Goal: Information Seeking & Learning: Learn about a topic

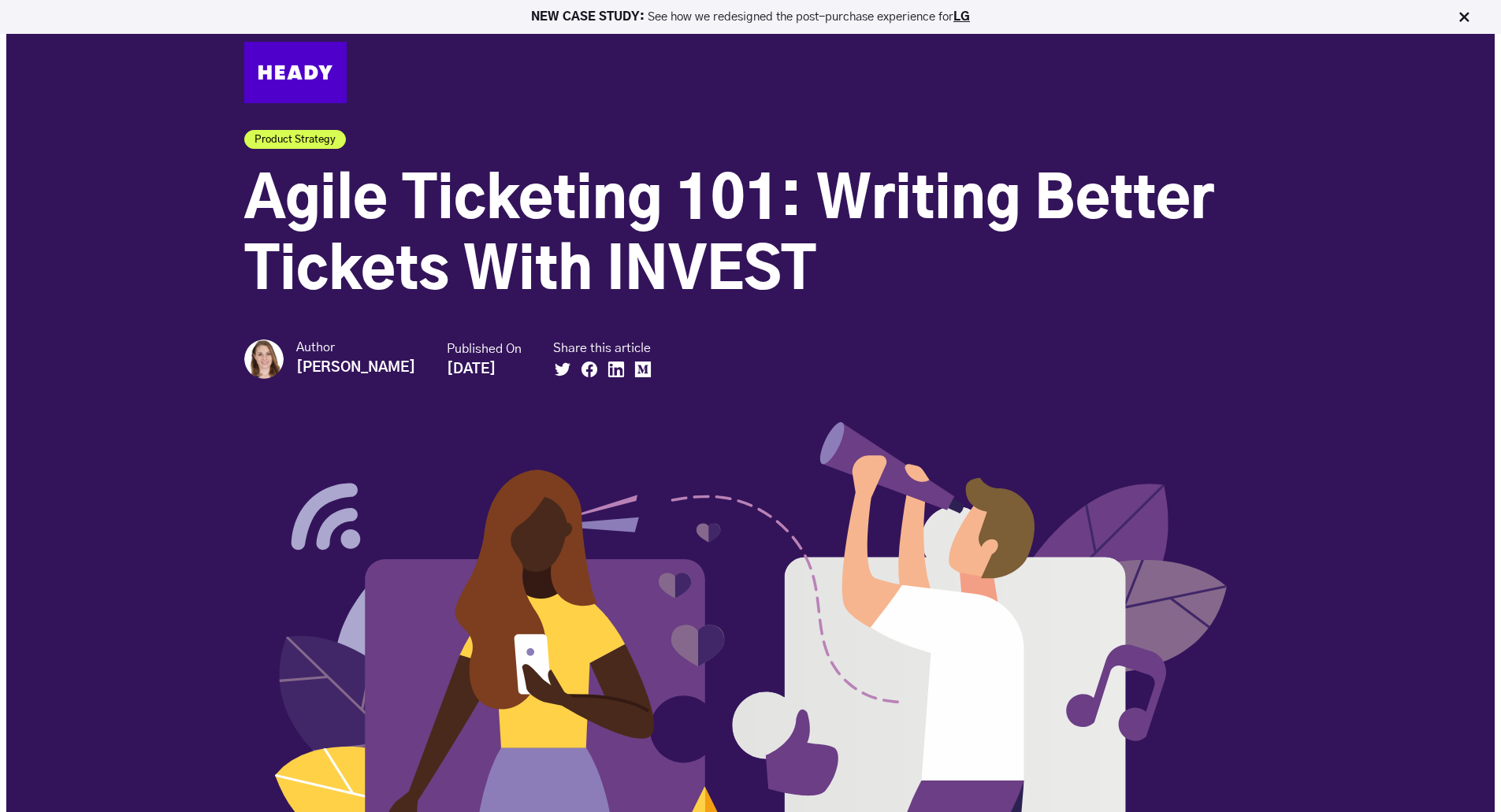
click at [794, 199] on span "Agile Ticketing 101: Writing Better Tickets With INVEST" at bounding box center [729, 237] width 970 height 128
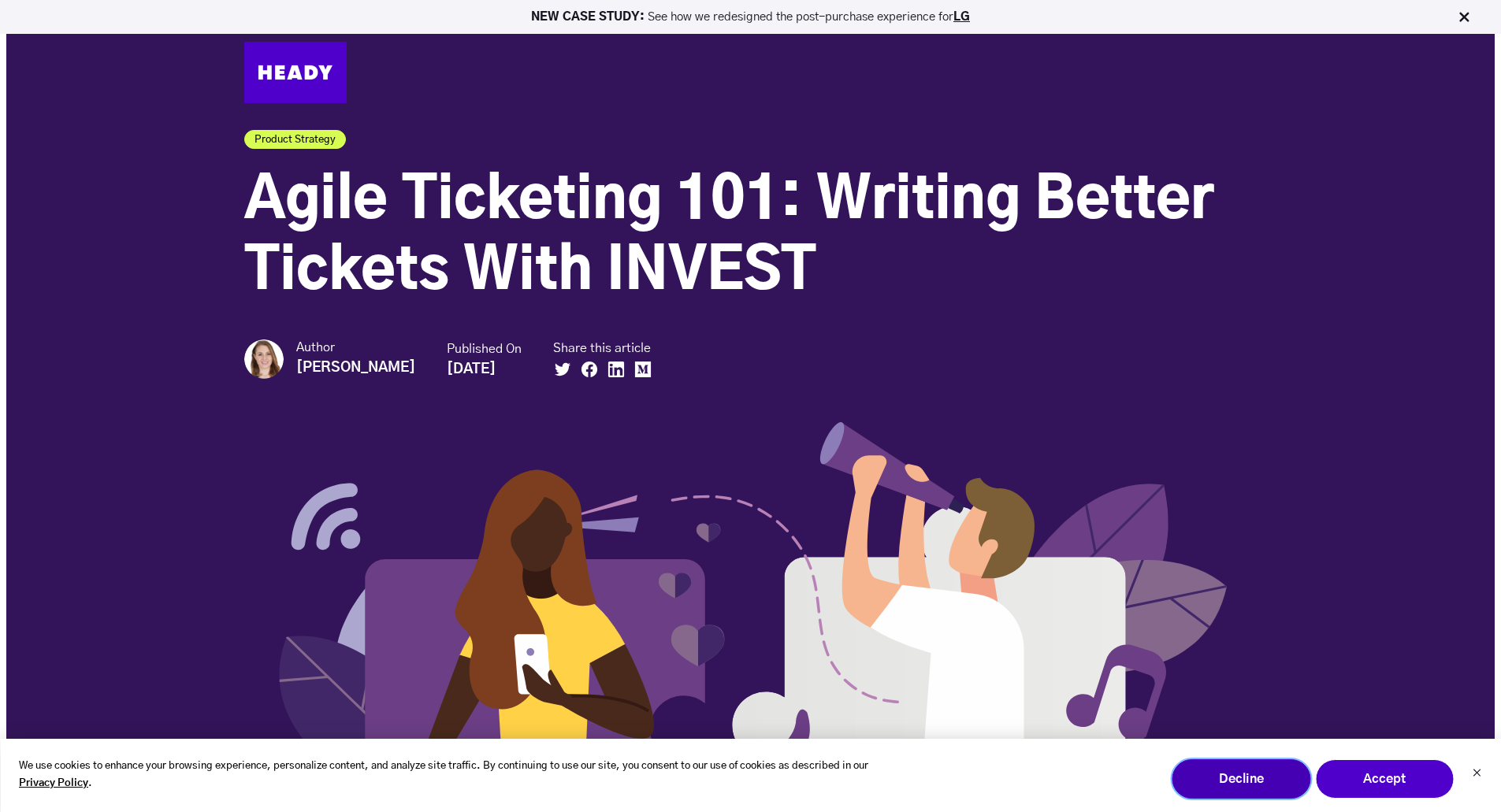
click at [1252, 787] on button "Decline" at bounding box center [1240, 779] width 139 height 40
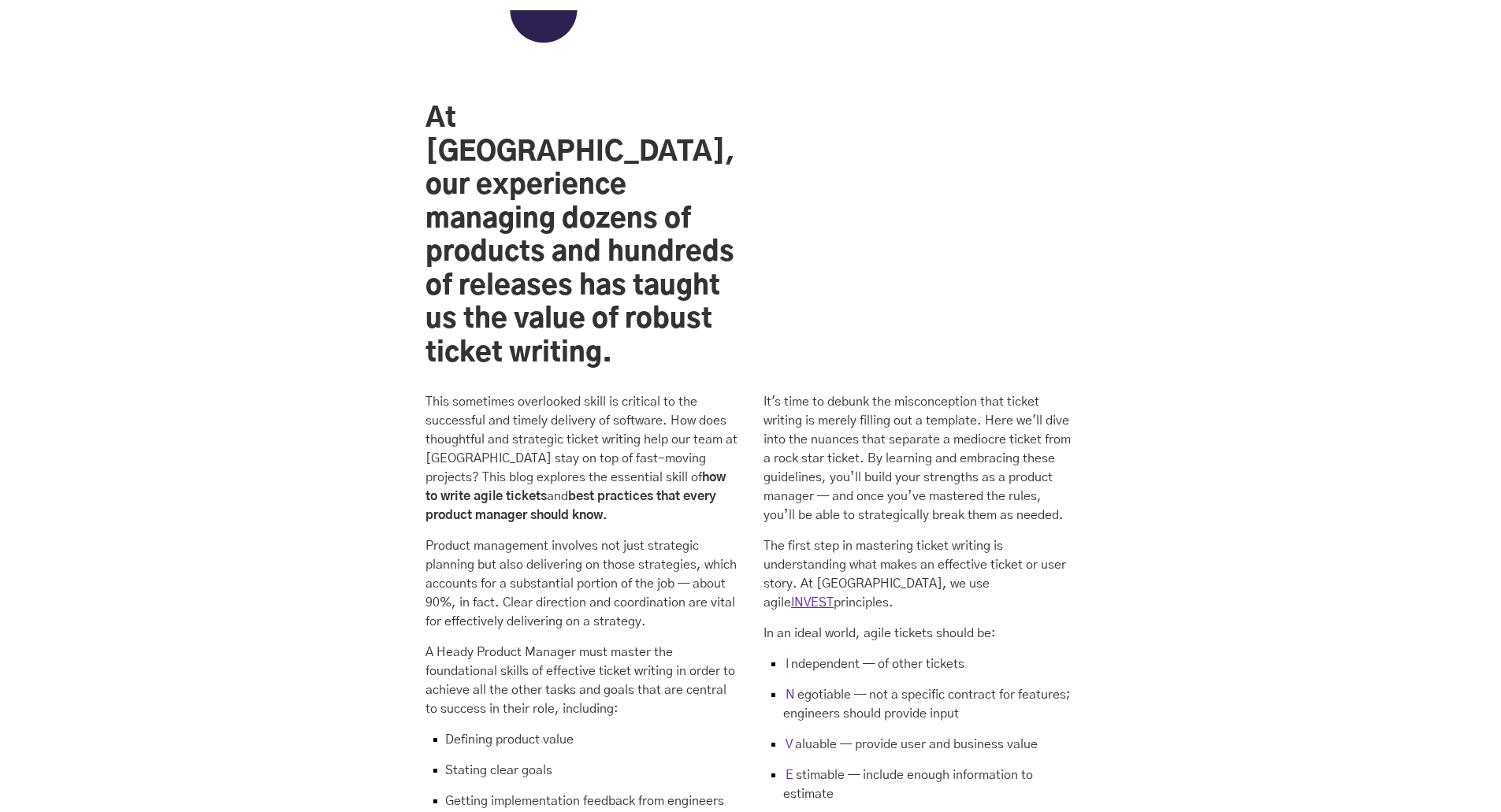
scroll to position [1418, 0]
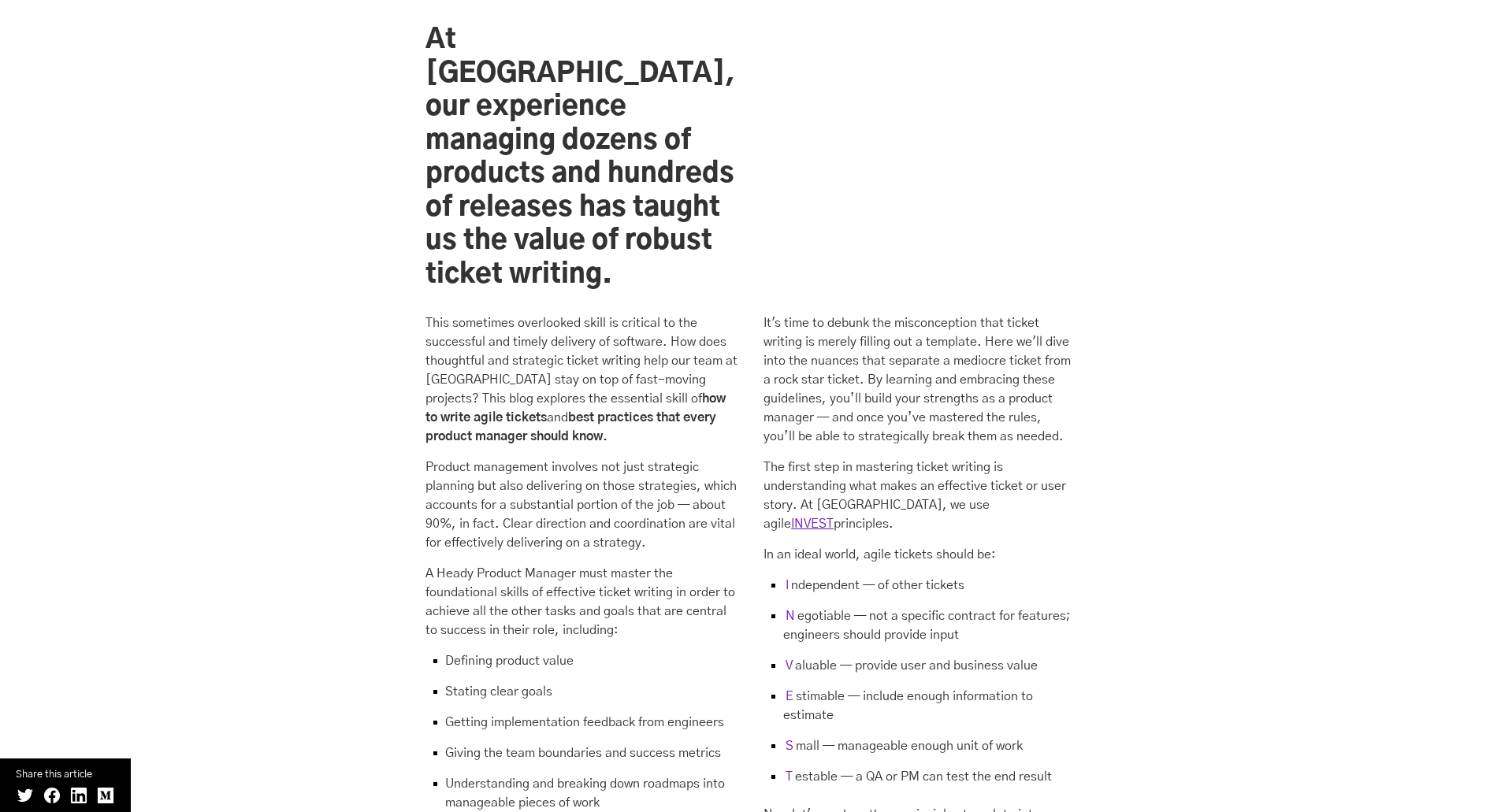
click at [571, 187] on h2 "At [GEOGRAPHIC_DATA], our experience managing dozens of products and hundreds o…" at bounding box center [581, 157] width 312 height 268
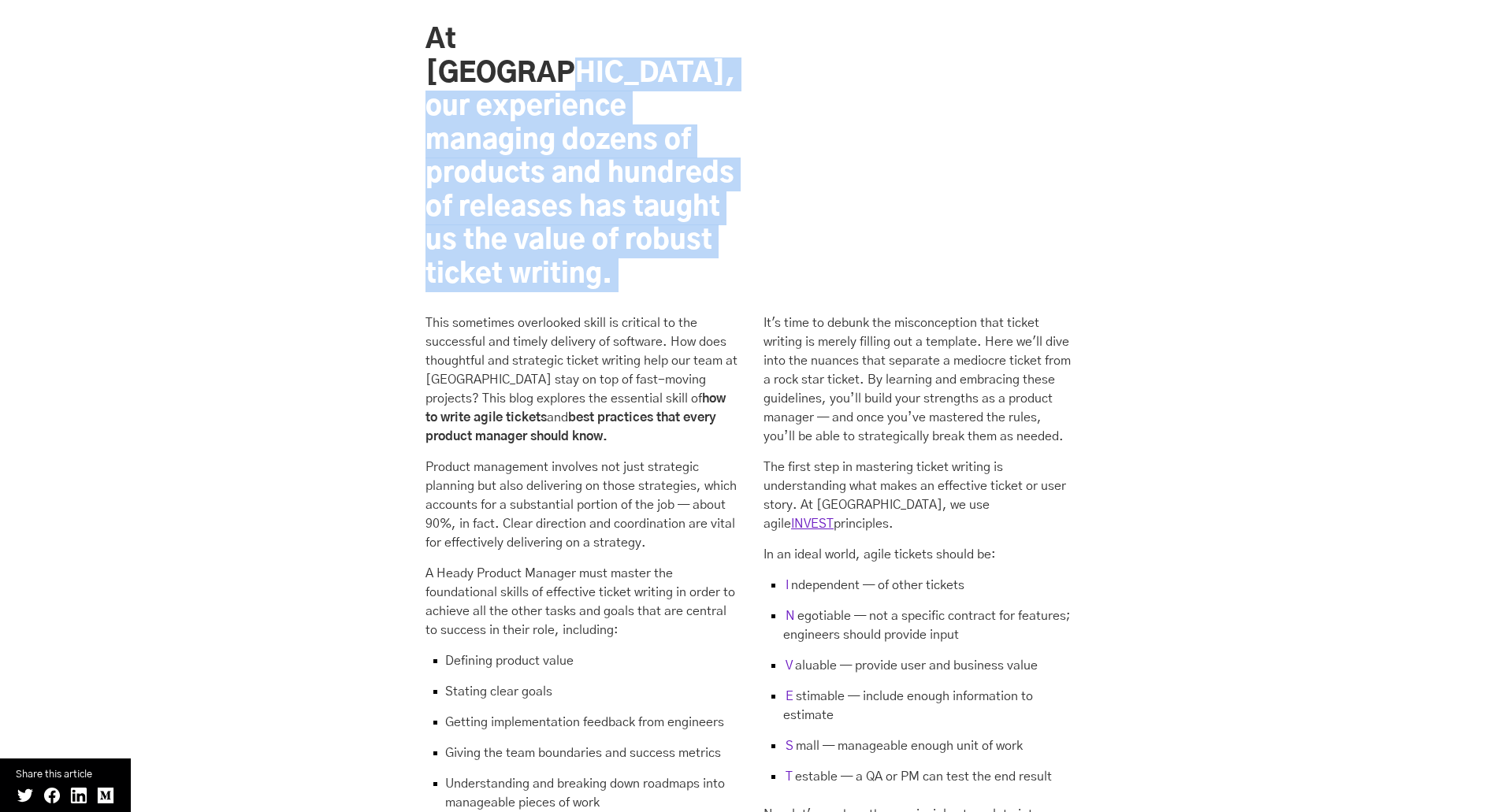
click at [571, 187] on h2 "At [GEOGRAPHIC_DATA], our experience managing dozens of products and hundreds o…" at bounding box center [581, 157] width 312 height 268
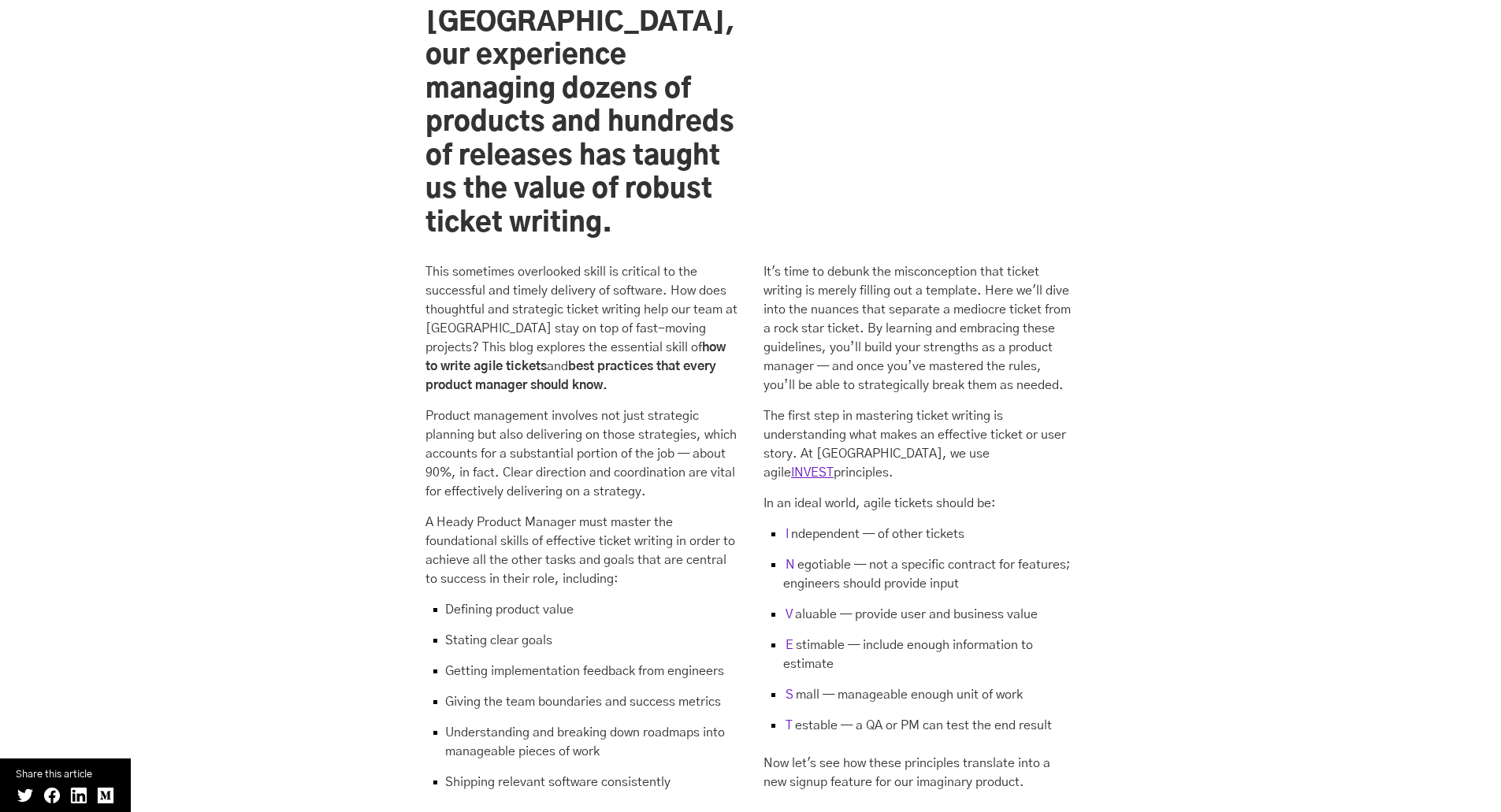
scroll to position [1496, 0]
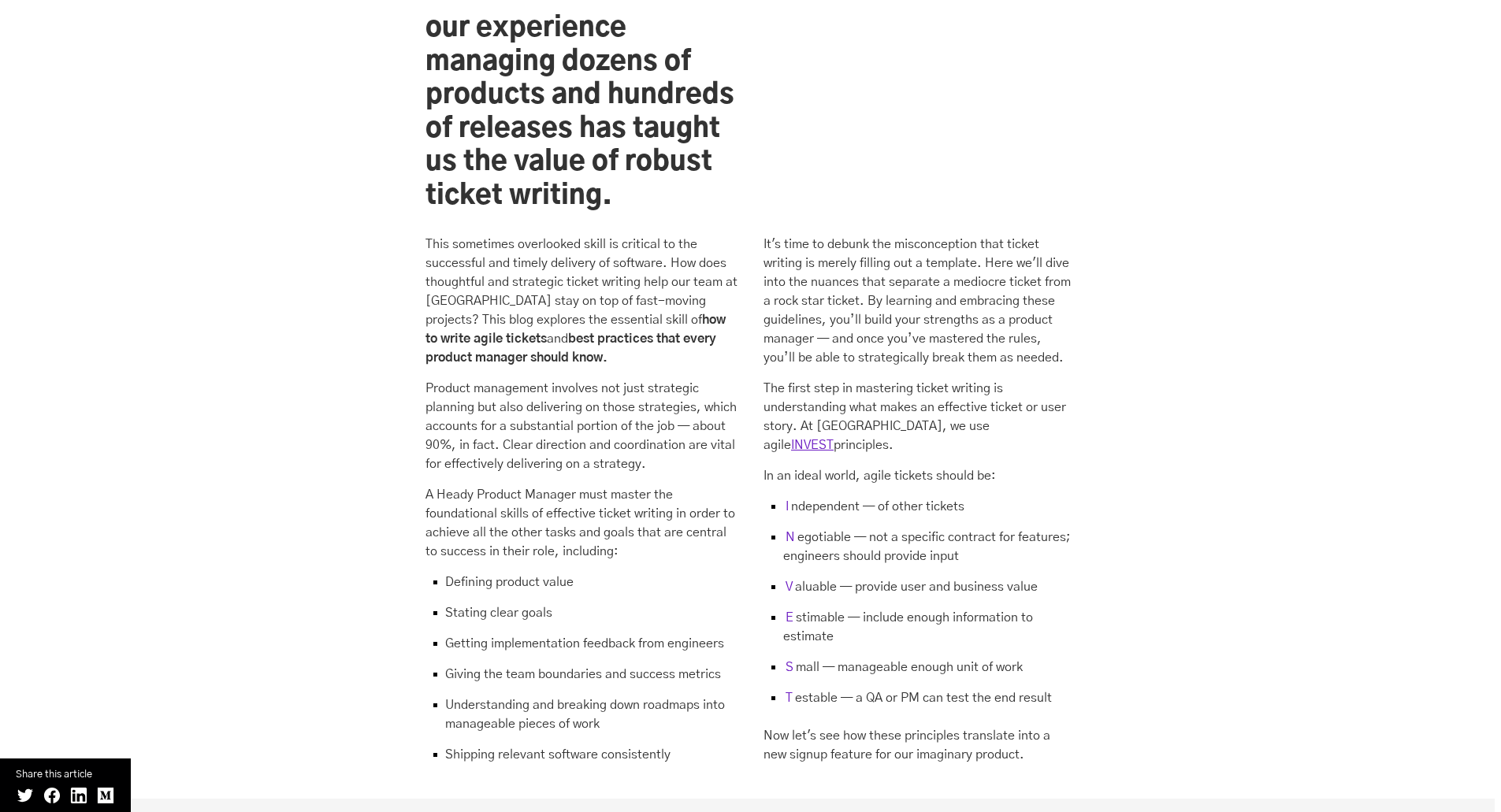
click at [851, 235] on p "It's time to debunk the misconception that ticket writing is merely filling out…" at bounding box center [919, 301] width 312 height 133
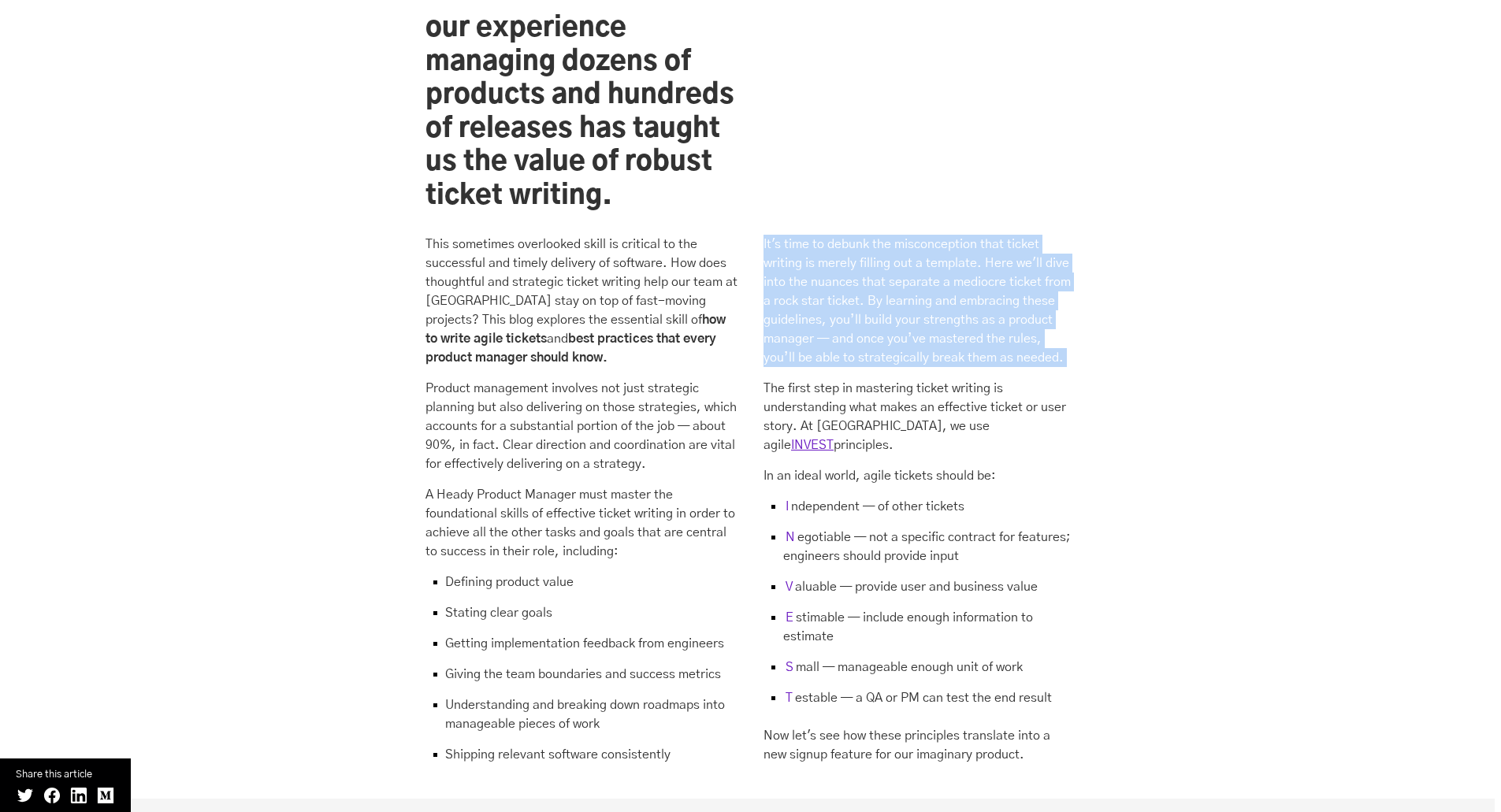
click at [851, 235] on p "It's time to debunk the misconception that ticket writing is merely filling out…" at bounding box center [919, 301] width 312 height 133
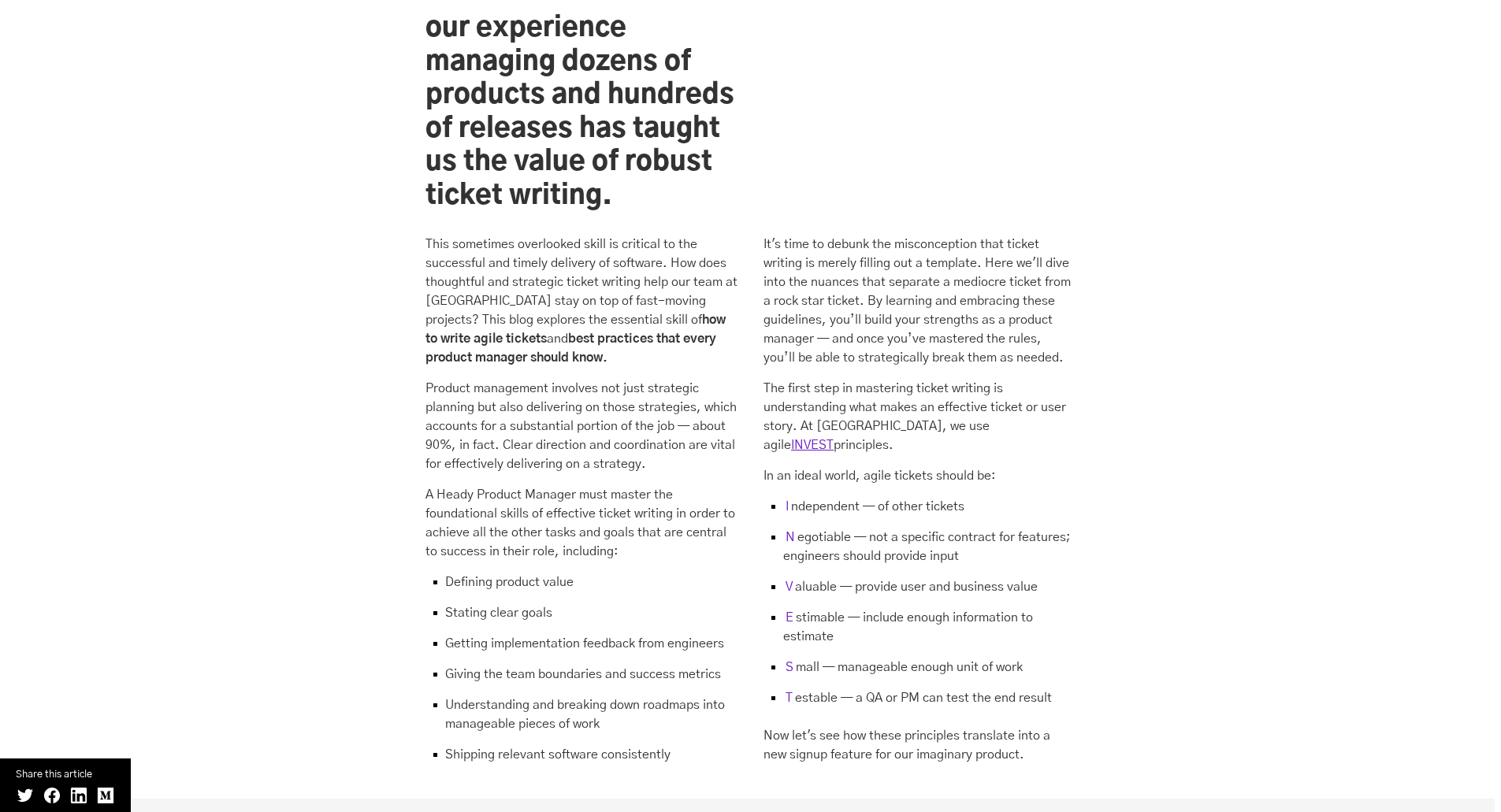
drag, startPoint x: 946, startPoint y: 131, endPoint x: 1068, endPoint y: 278, distance: 191.0
click at [1068, 278] on div "At [GEOGRAPHIC_DATA], our experience managing dozens of products and hundreds o…" at bounding box center [750, 355] width 682 height 841
click at [1068, 278] on p "It's time to debunk the misconception that ticket writing is merely filling out…" at bounding box center [919, 301] width 312 height 133
click at [1048, 278] on p "It's time to debunk the misconception that ticket writing is merely filling out…" at bounding box center [919, 301] width 312 height 133
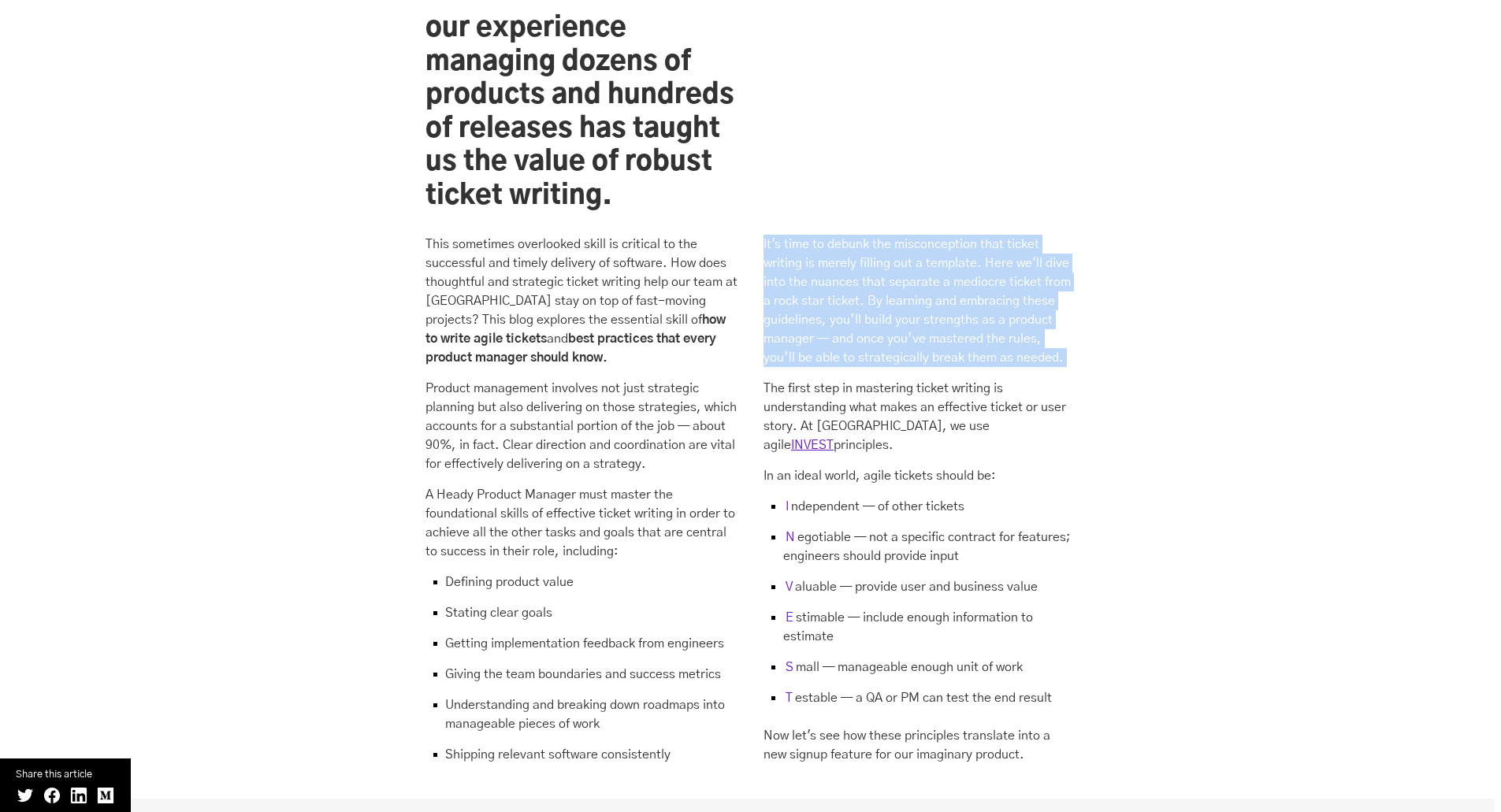
click at [1048, 278] on p "It's time to debunk the misconception that ticket writing is merely filling out…" at bounding box center [919, 301] width 312 height 133
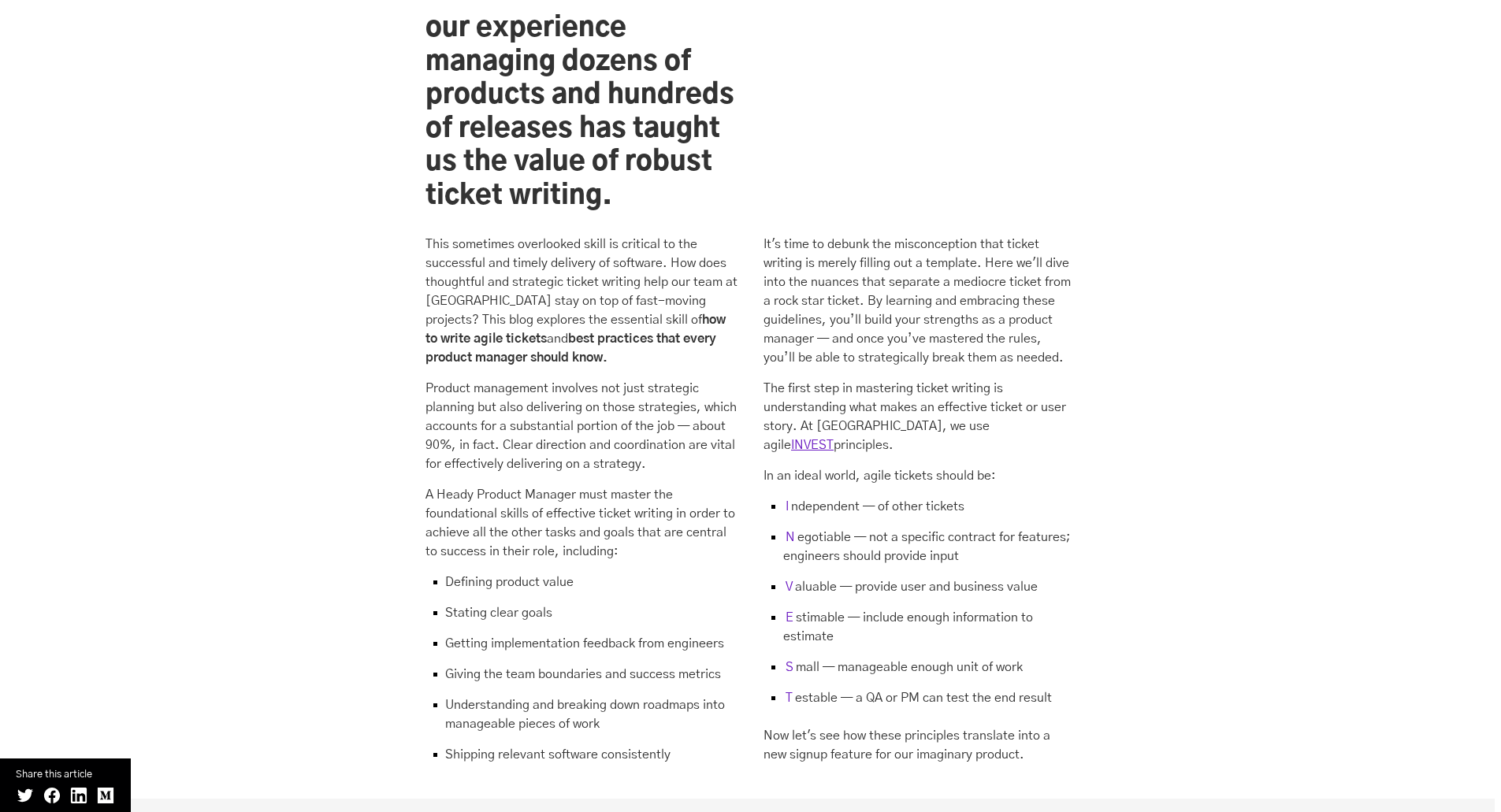
click at [1087, 253] on div "At [GEOGRAPHIC_DATA], our experience managing dozens of products and hundreds o…" at bounding box center [750, 355] width 682 height 841
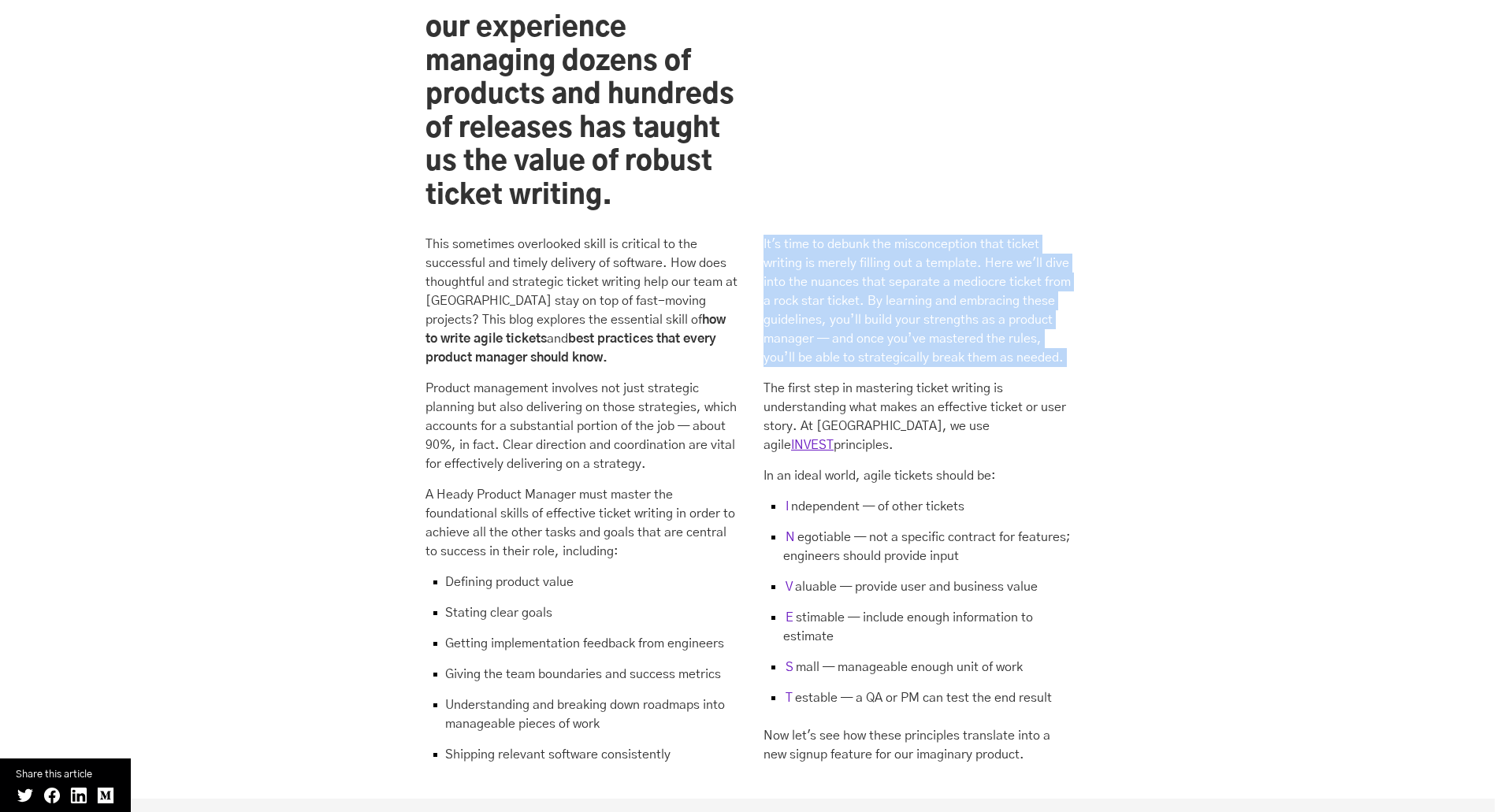
click at [1087, 253] on div "At [GEOGRAPHIC_DATA], our experience managing dozens of products and hundreds o…" at bounding box center [750, 355] width 682 height 841
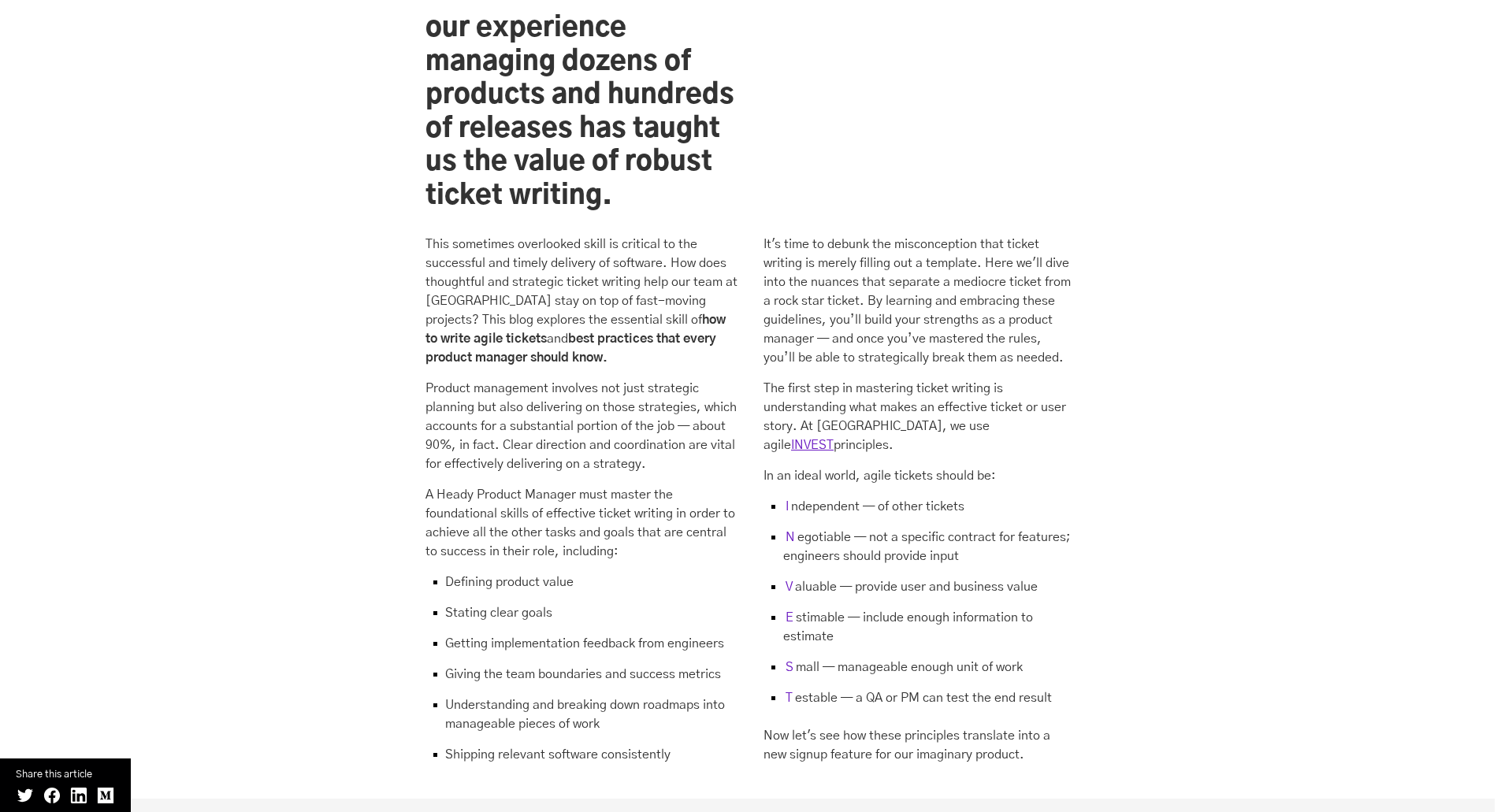
click at [920, 257] on p "It's time to debunk the misconception that ticket writing is merely filling out…" at bounding box center [919, 301] width 312 height 133
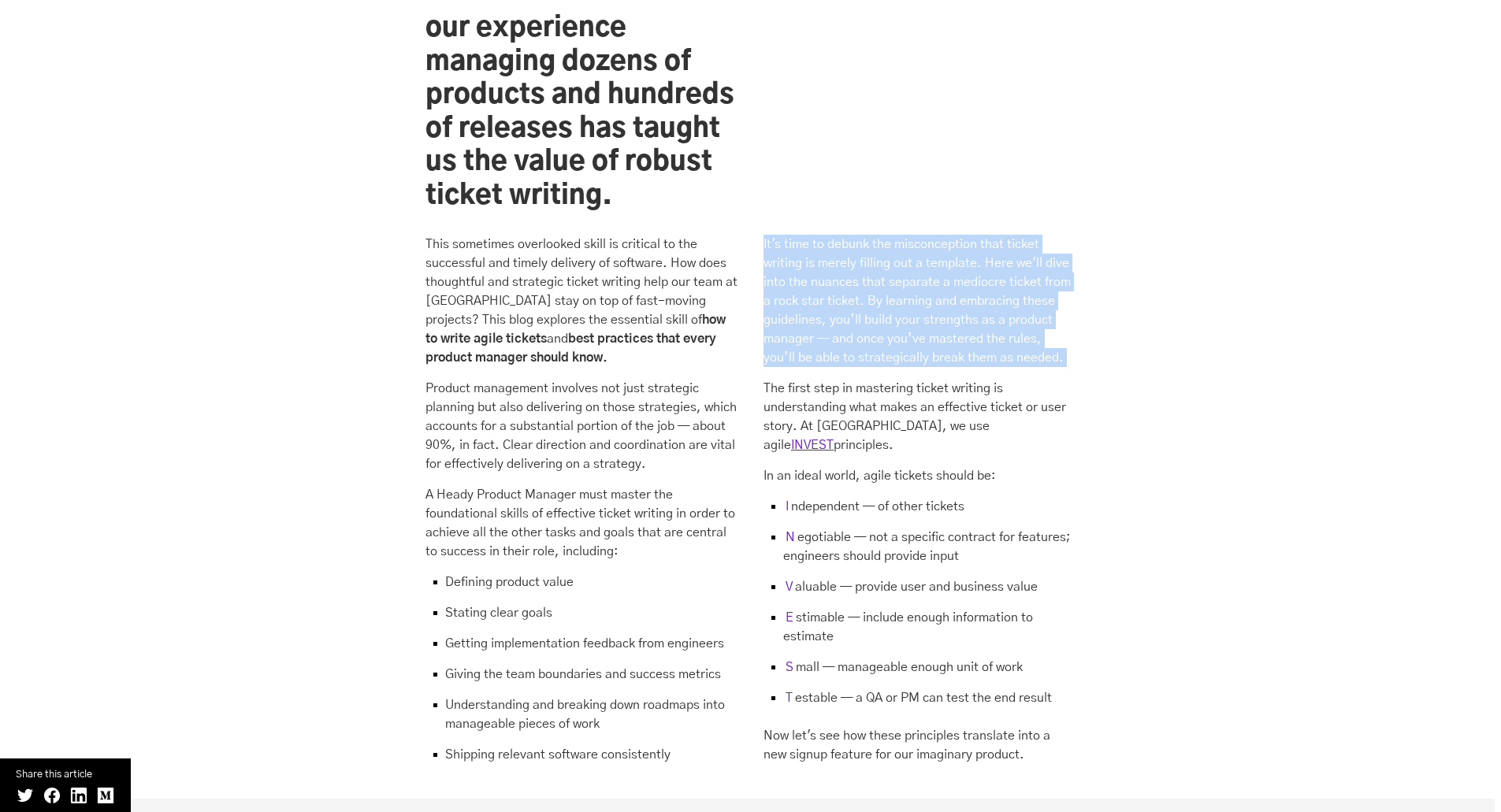
click at [920, 257] on p "It's time to debunk the misconception that ticket writing is merely filling out…" at bounding box center [919, 301] width 312 height 133
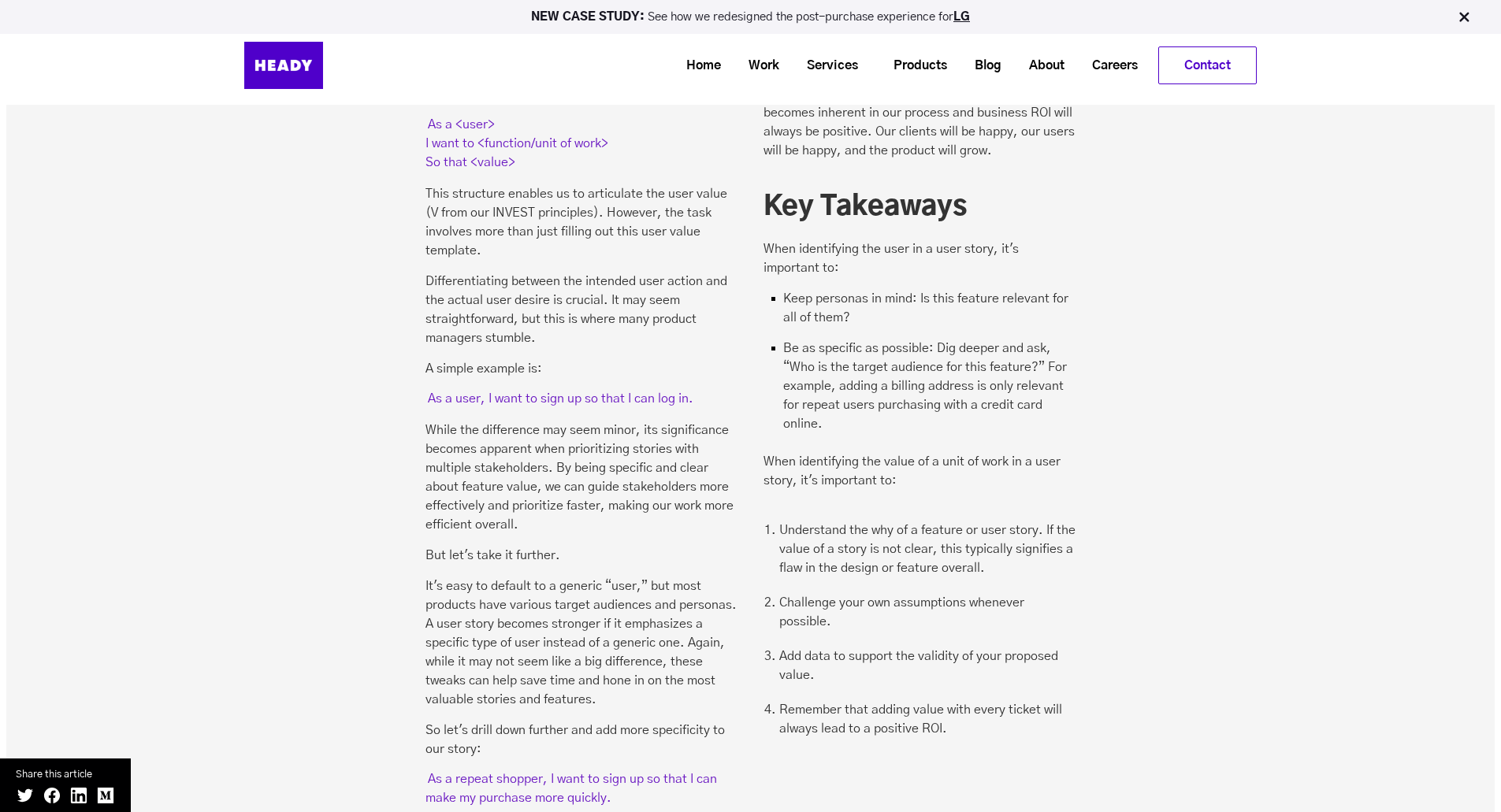
scroll to position [2520, 0]
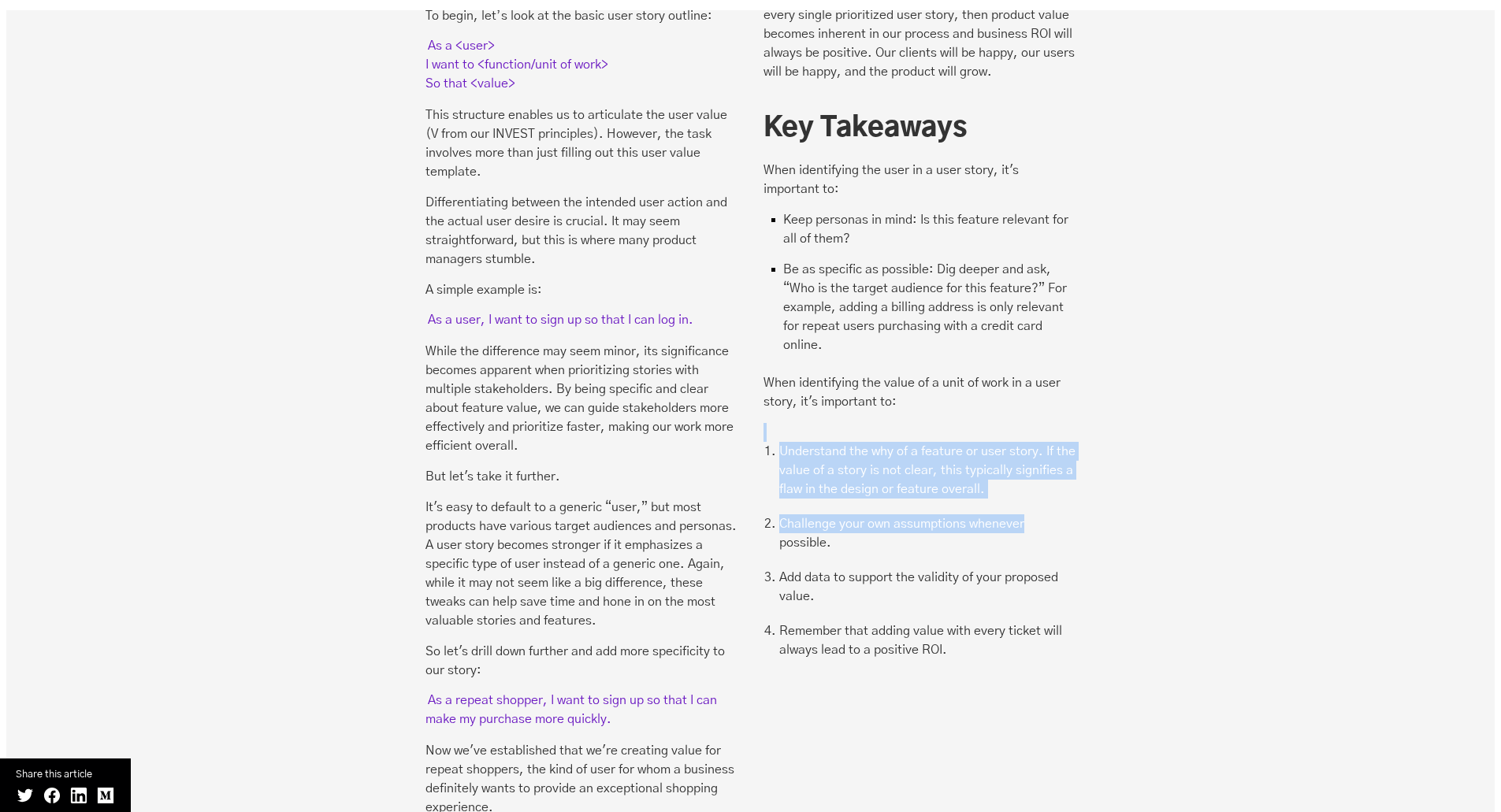
drag, startPoint x: 1114, startPoint y: 333, endPoint x: 1126, endPoint y: 439, distance: 106.7
click at [1126, 439] on div "01 Value The best way to cover the INVEST principles is actually to shuffle the…" at bounding box center [750, 331] width 1488 height 1112
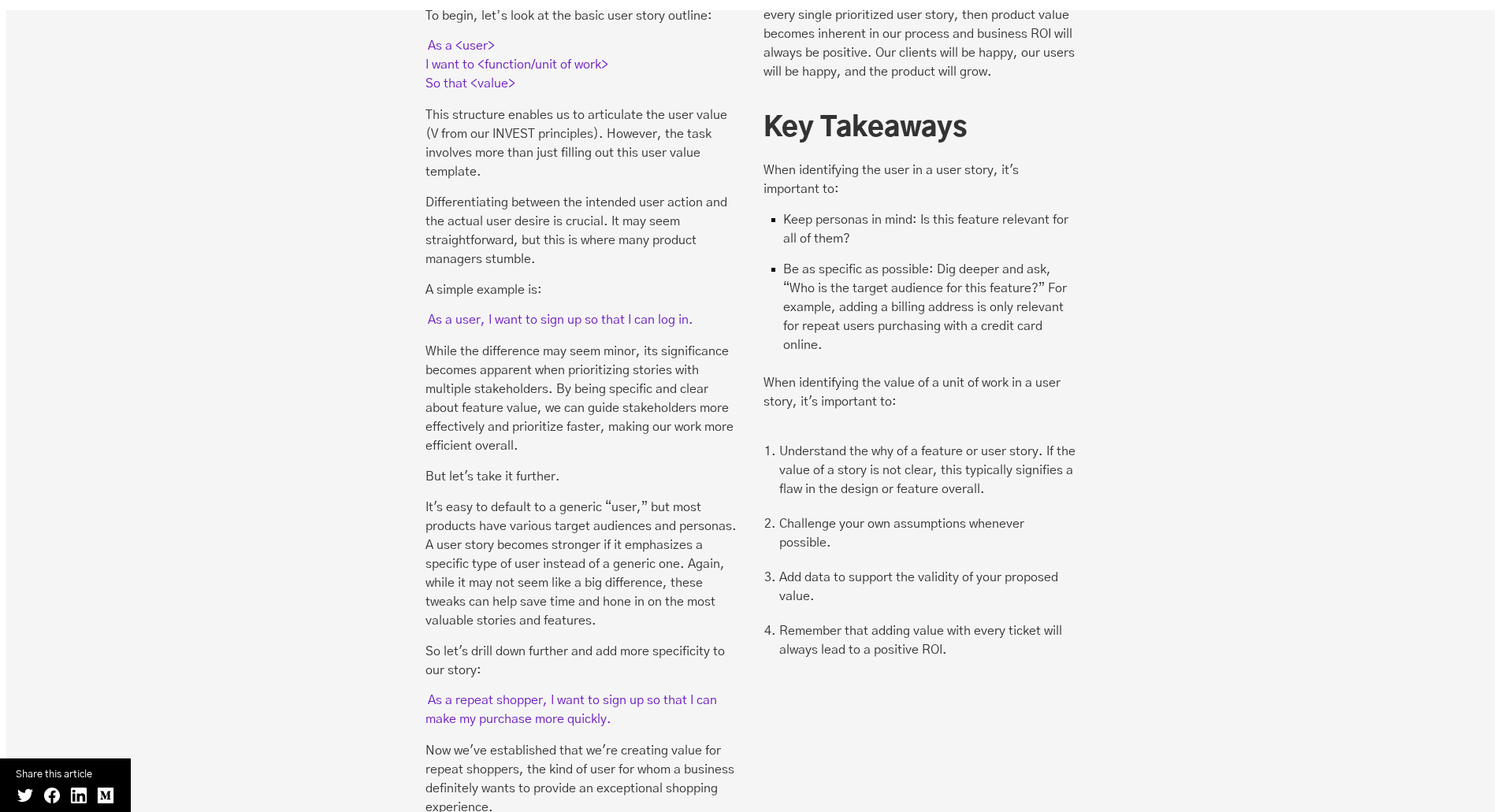
click at [1095, 427] on div "01 Value The best way to cover the INVEST principles is actually to shuffle the…" at bounding box center [750, 331] width 1488 height 1112
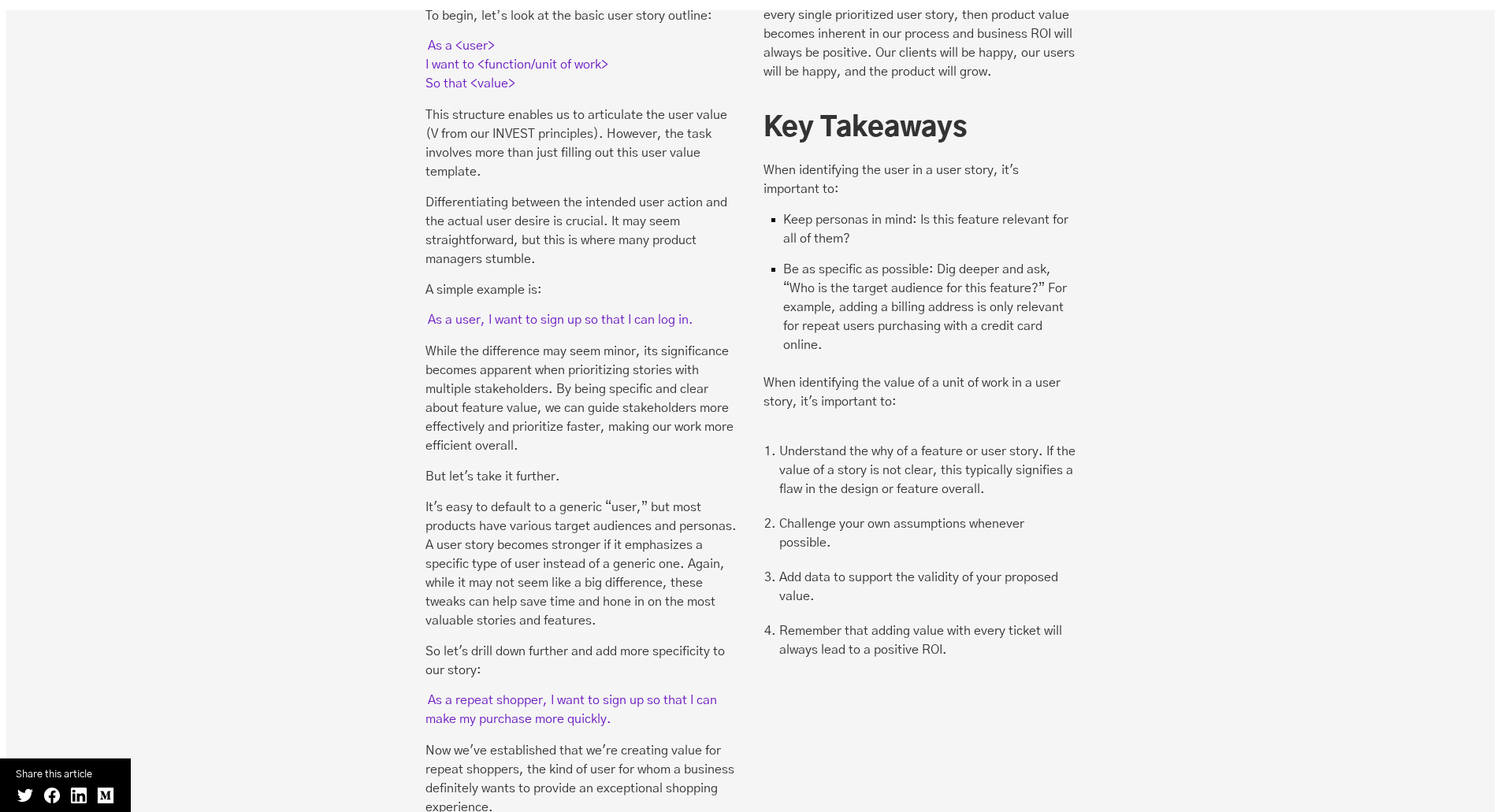
click at [1095, 427] on div "01 Value The best way to cover the INVEST principles is actually to shuffle the…" at bounding box center [750, 331] width 1488 height 1112
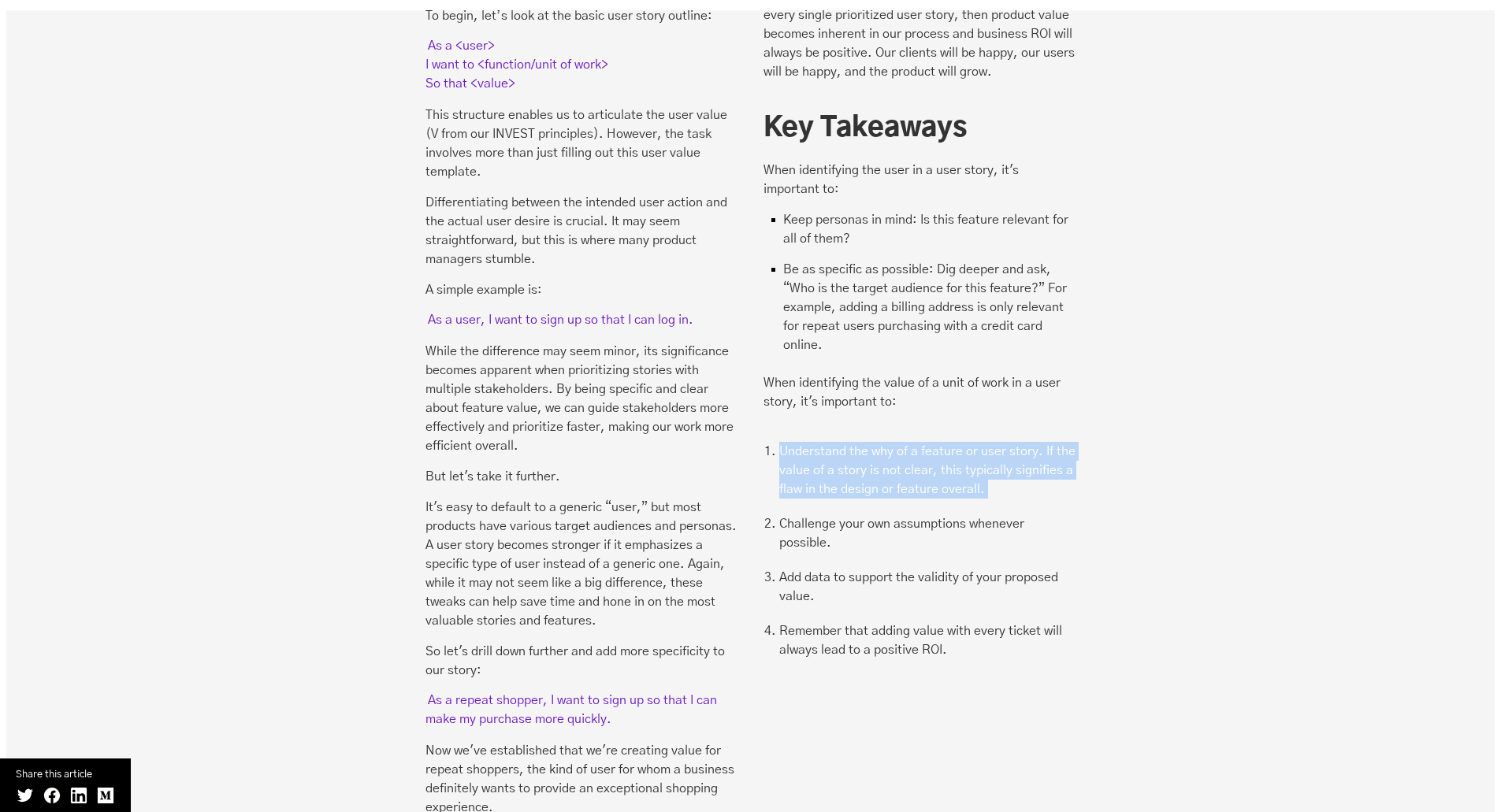
click at [1095, 427] on div "01 Value The best way to cover the INVEST principles is actually to shuffle the…" at bounding box center [750, 331] width 1488 height 1112
click at [1044, 514] on li "Challenge your own assumptions whenever possible." at bounding box center [927, 533] width 296 height 38
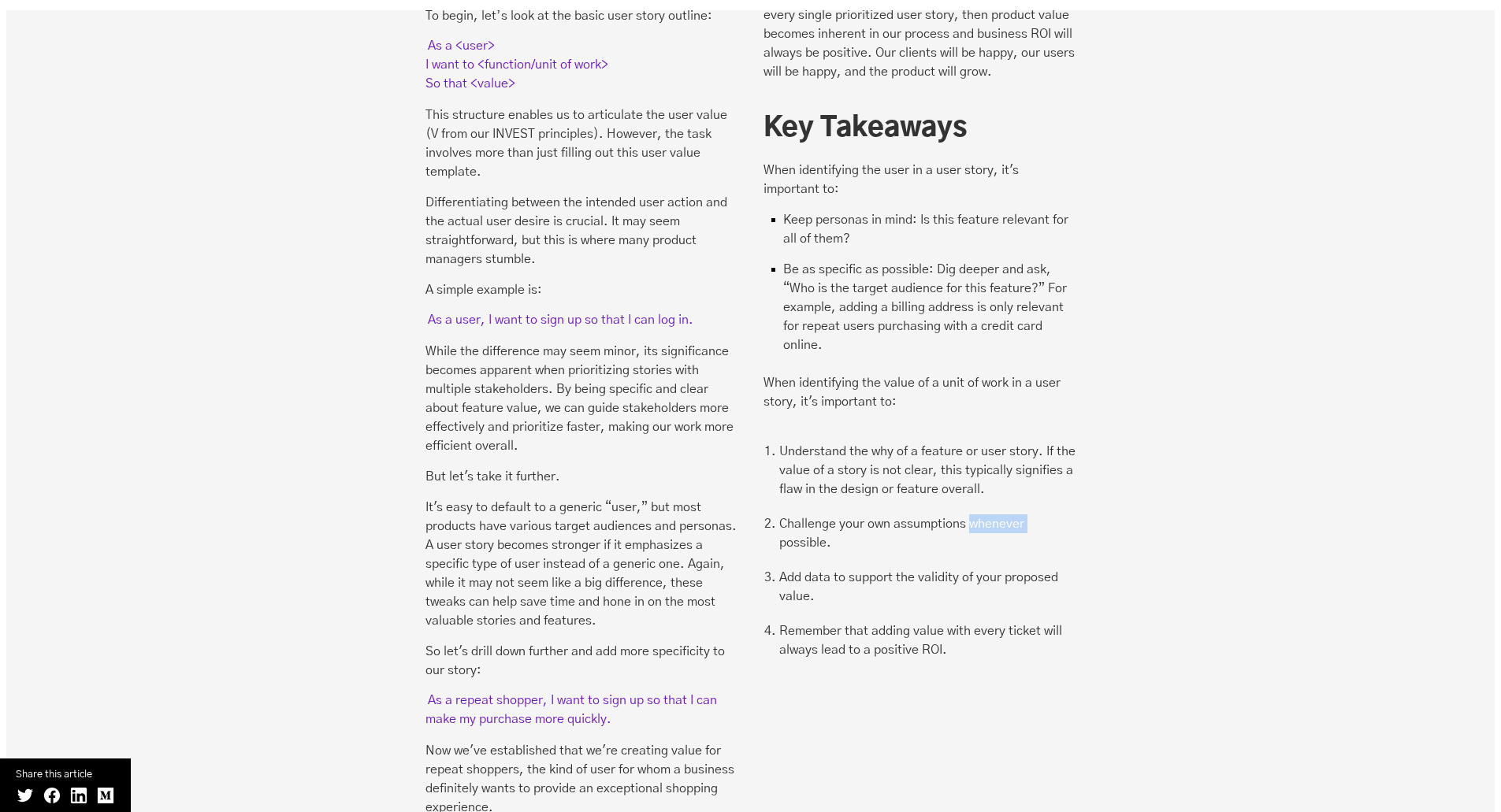
click at [1044, 514] on li "Challenge your own assumptions whenever possible." at bounding box center [927, 533] width 296 height 38
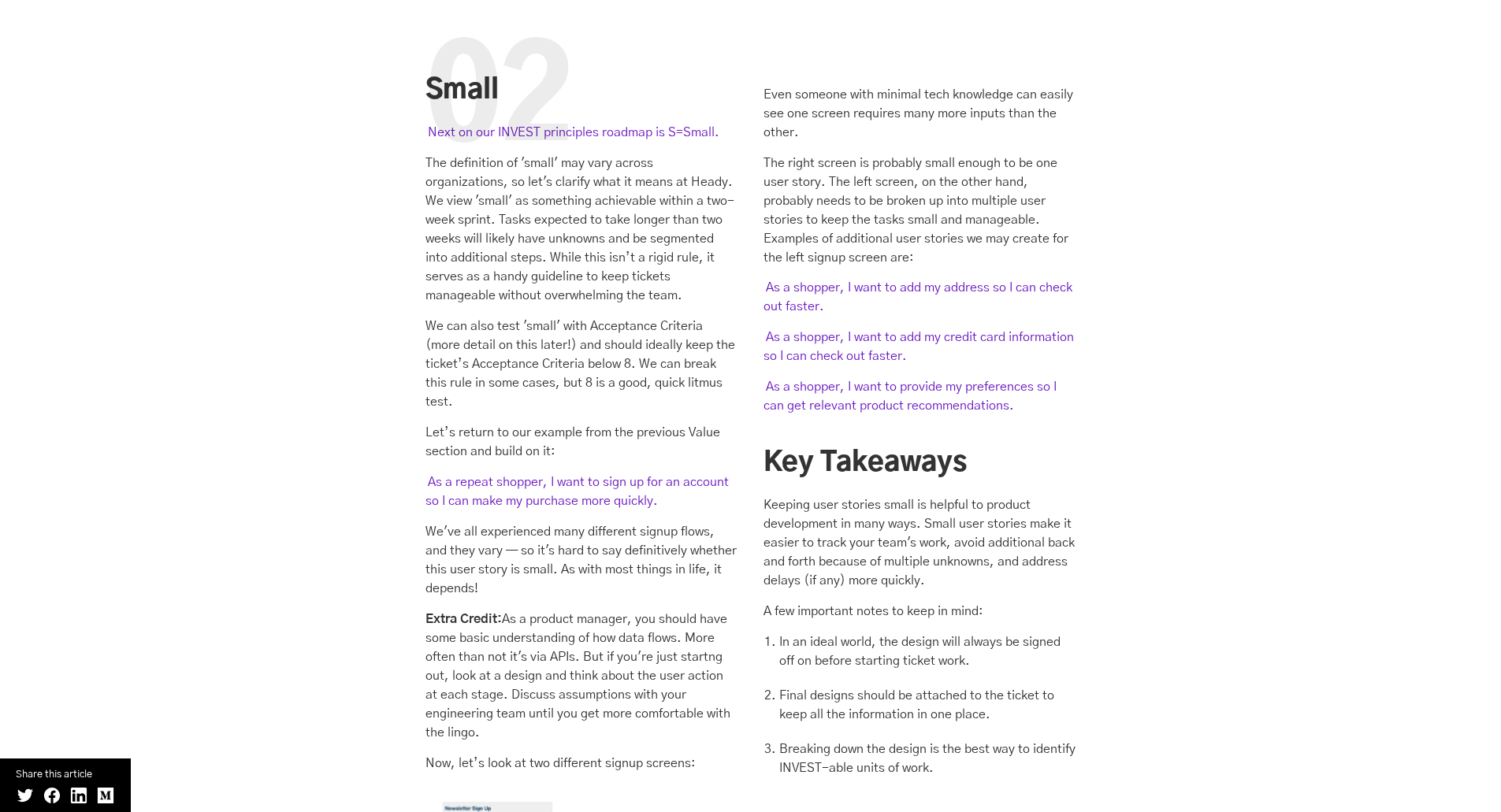
scroll to position [3385, 0]
